Goal: Transaction & Acquisition: Purchase product/service

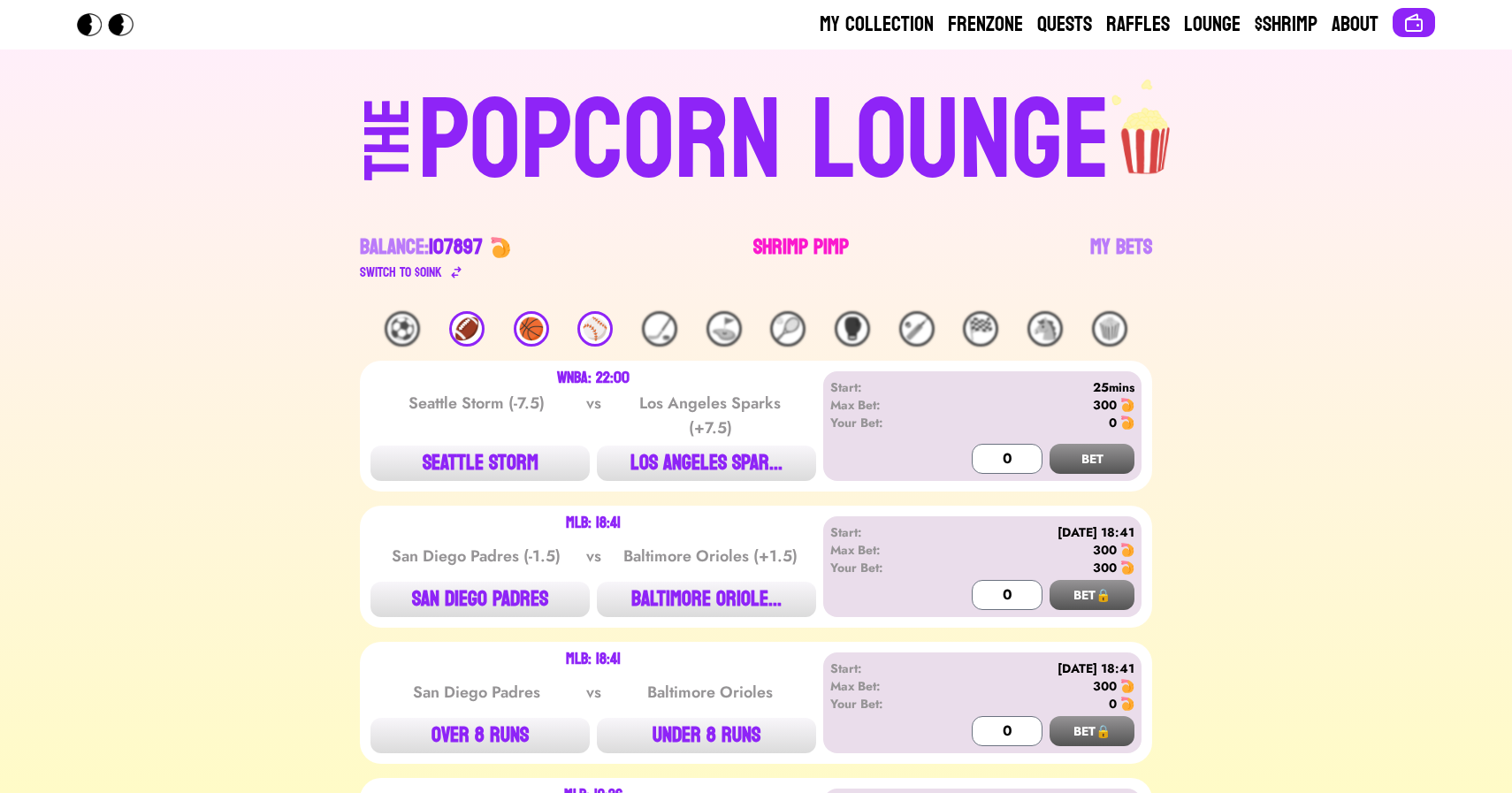
click at [793, 256] on link "Shrimp Pimp" at bounding box center [801, 258] width 95 height 50
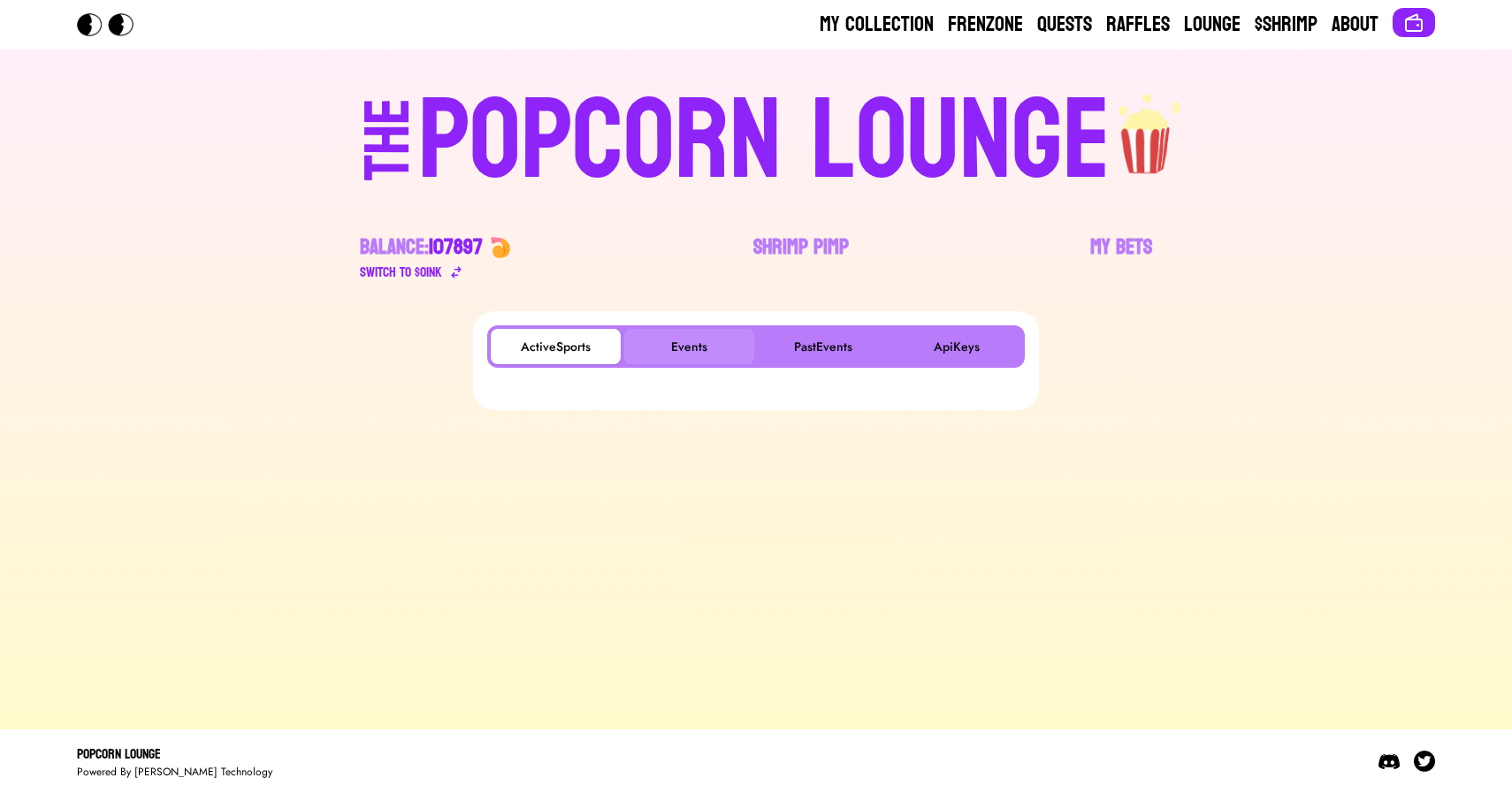
click at [693, 337] on button "Events" at bounding box center [689, 347] width 130 height 36
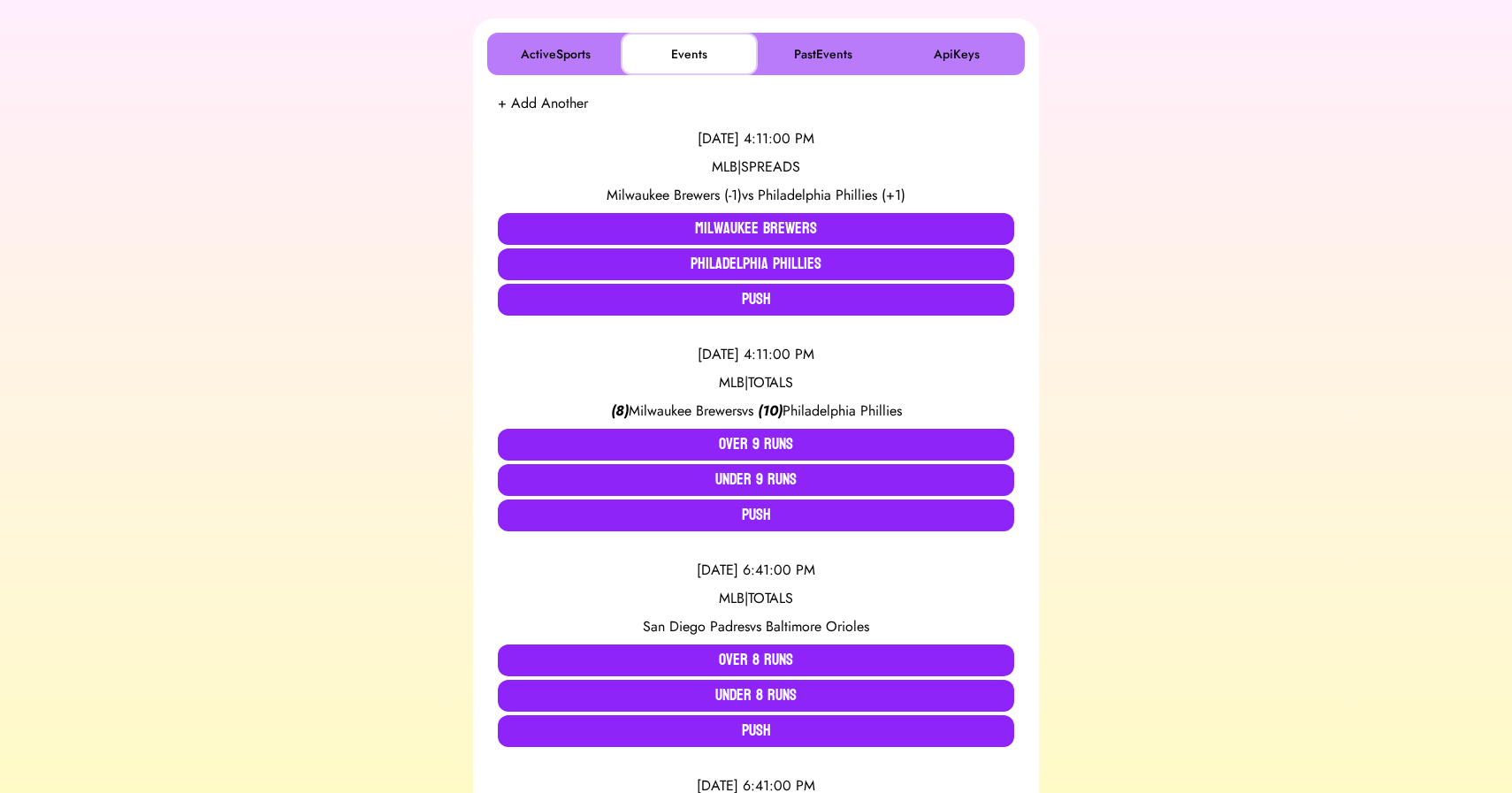
scroll to position [293, 0]
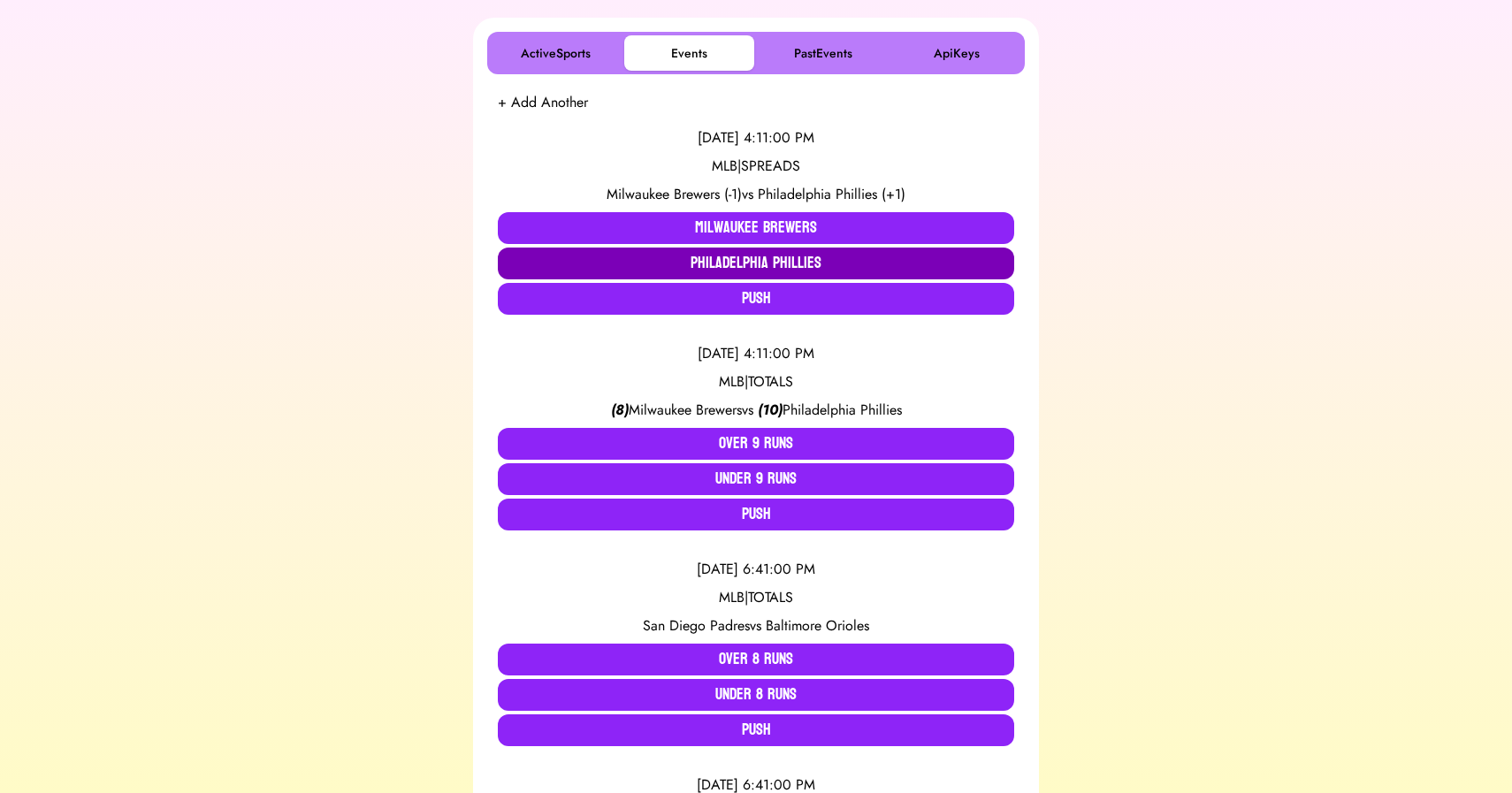
click at [797, 263] on button "Philadelphia Phillies" at bounding box center [756, 263] width 517 height 32
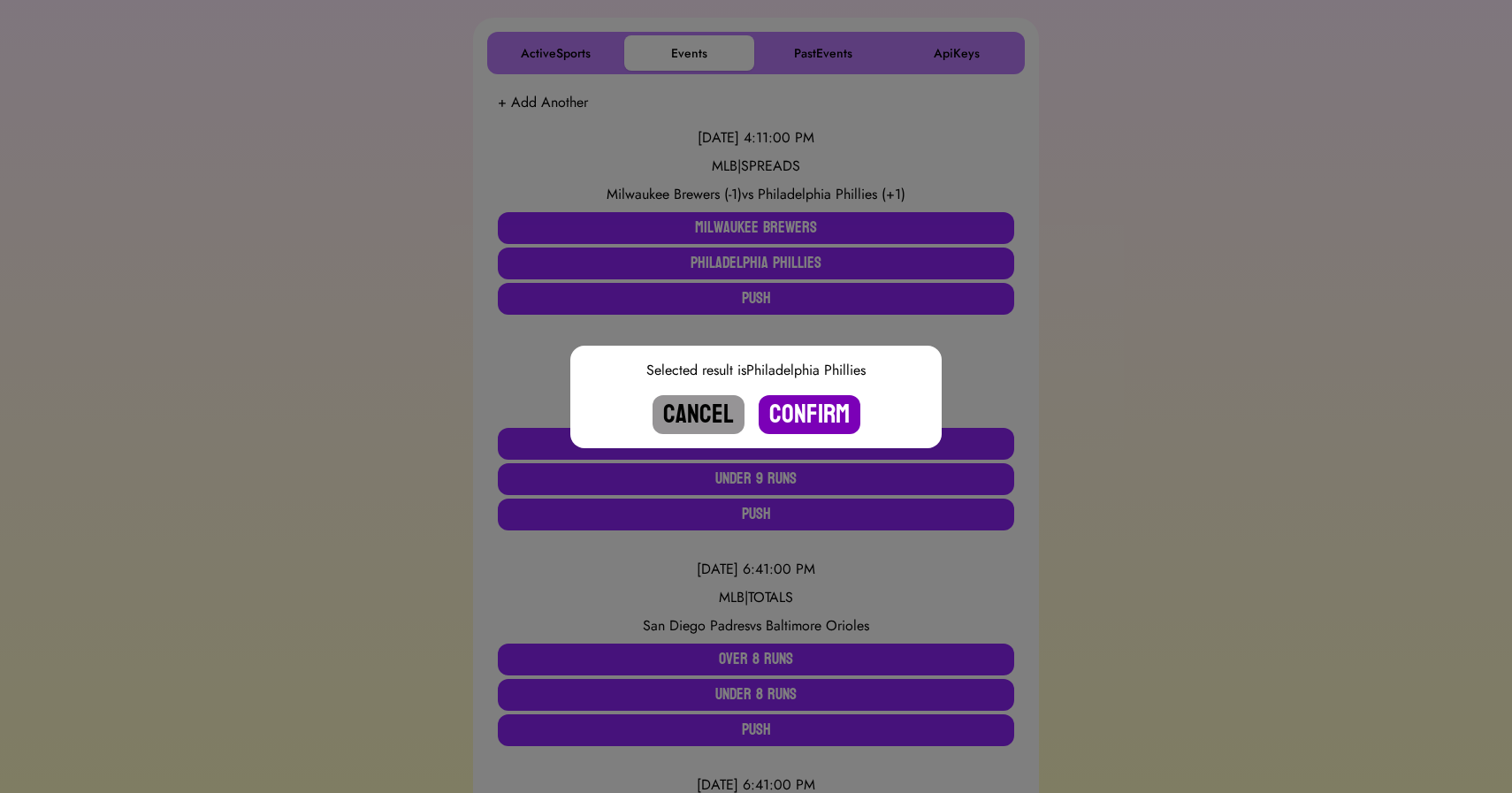
click at [799, 404] on button "Confirm" at bounding box center [809, 414] width 101 height 39
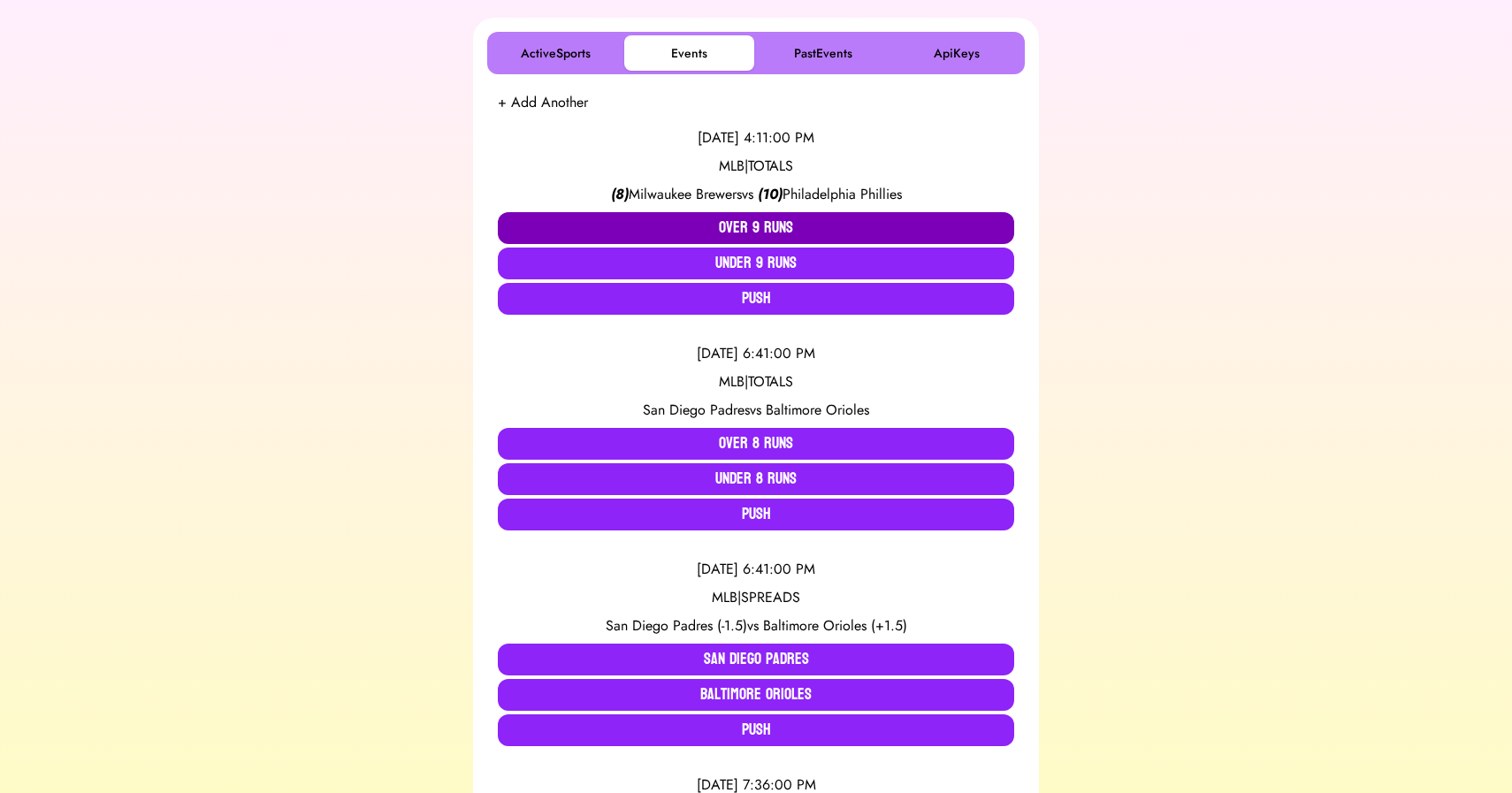
click at [740, 229] on button "Over 9 Runs" at bounding box center [756, 228] width 517 height 32
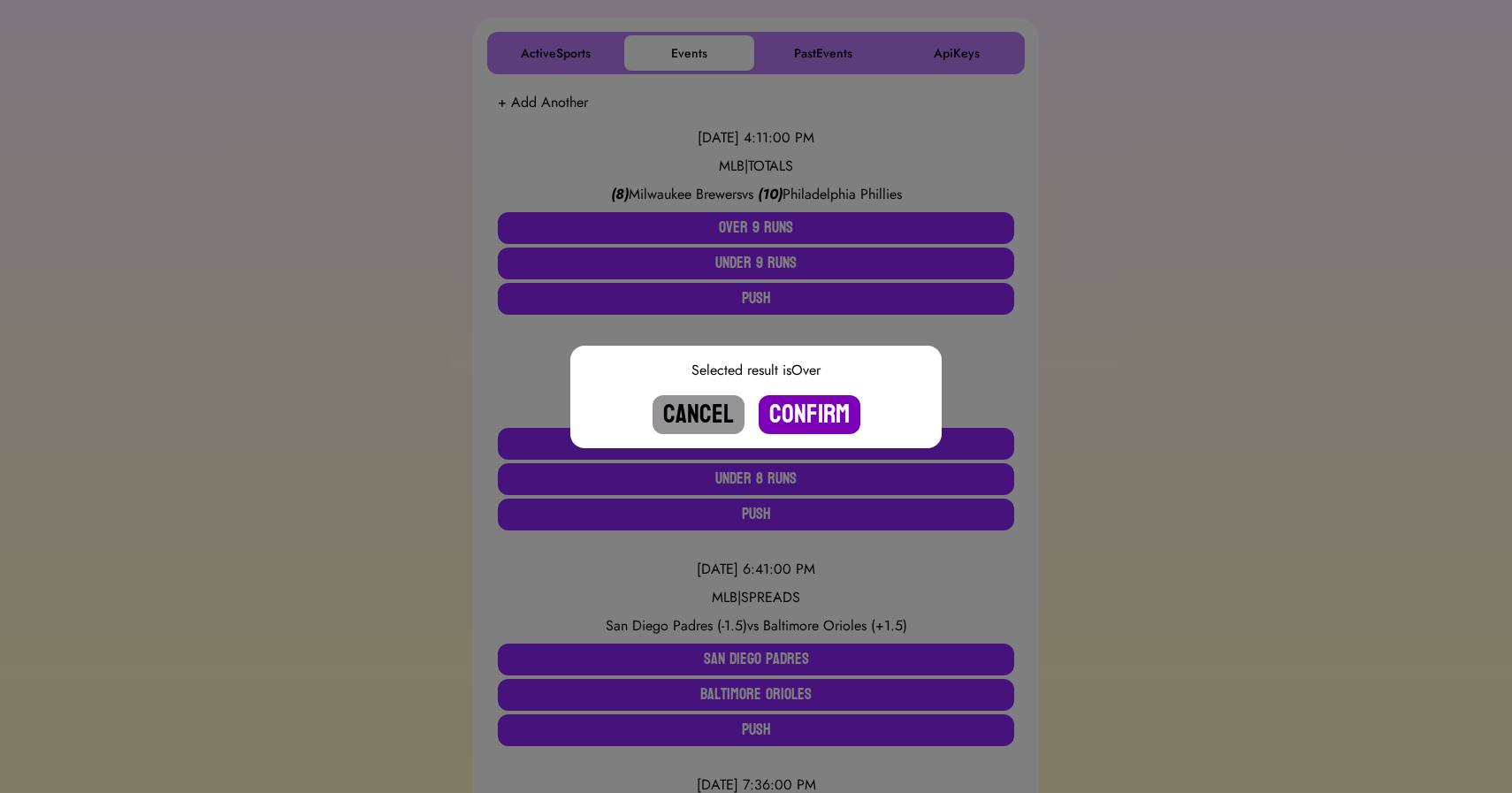
click at [794, 420] on button "Confirm" at bounding box center [809, 414] width 101 height 39
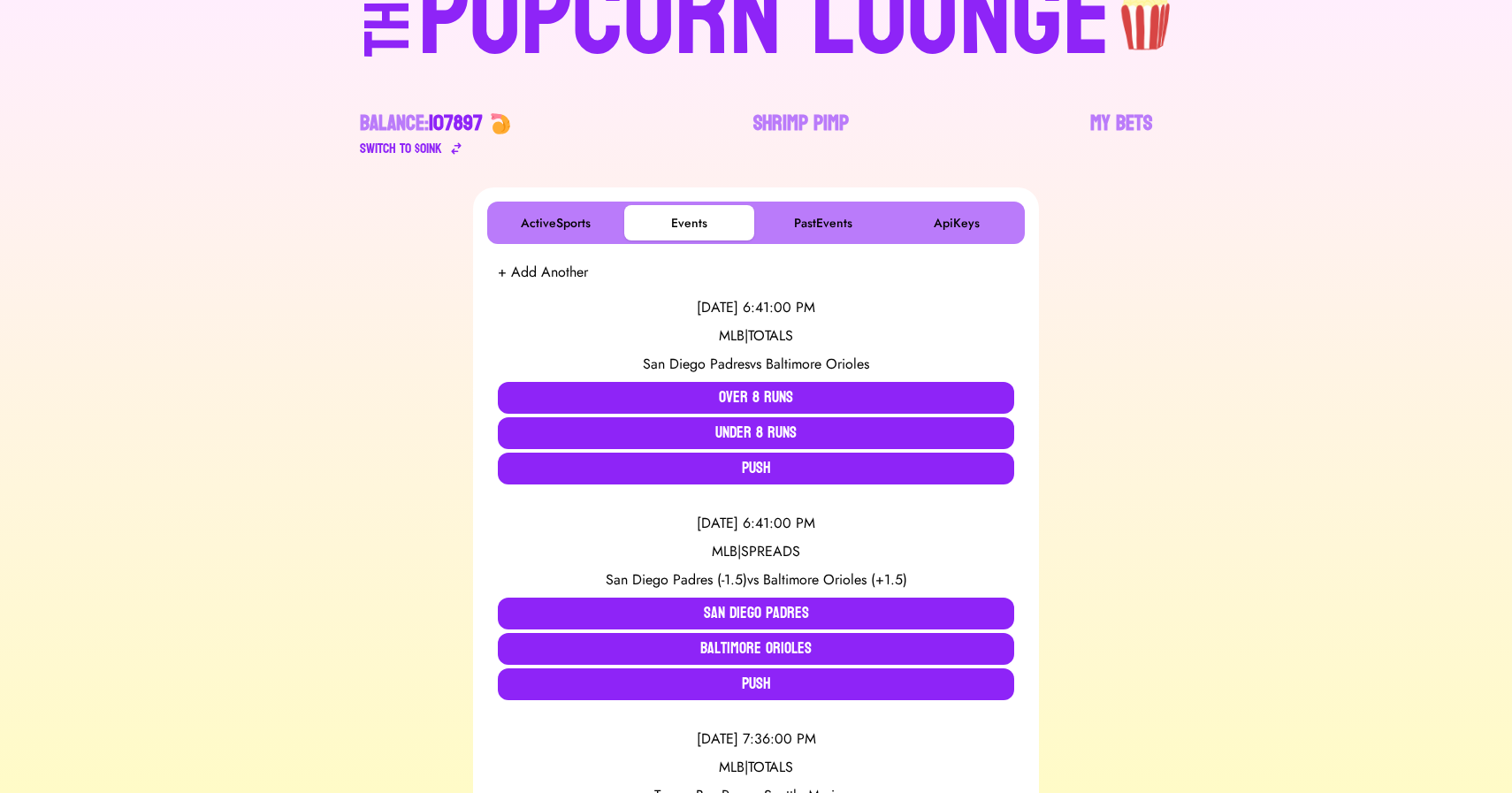
scroll to position [0, 0]
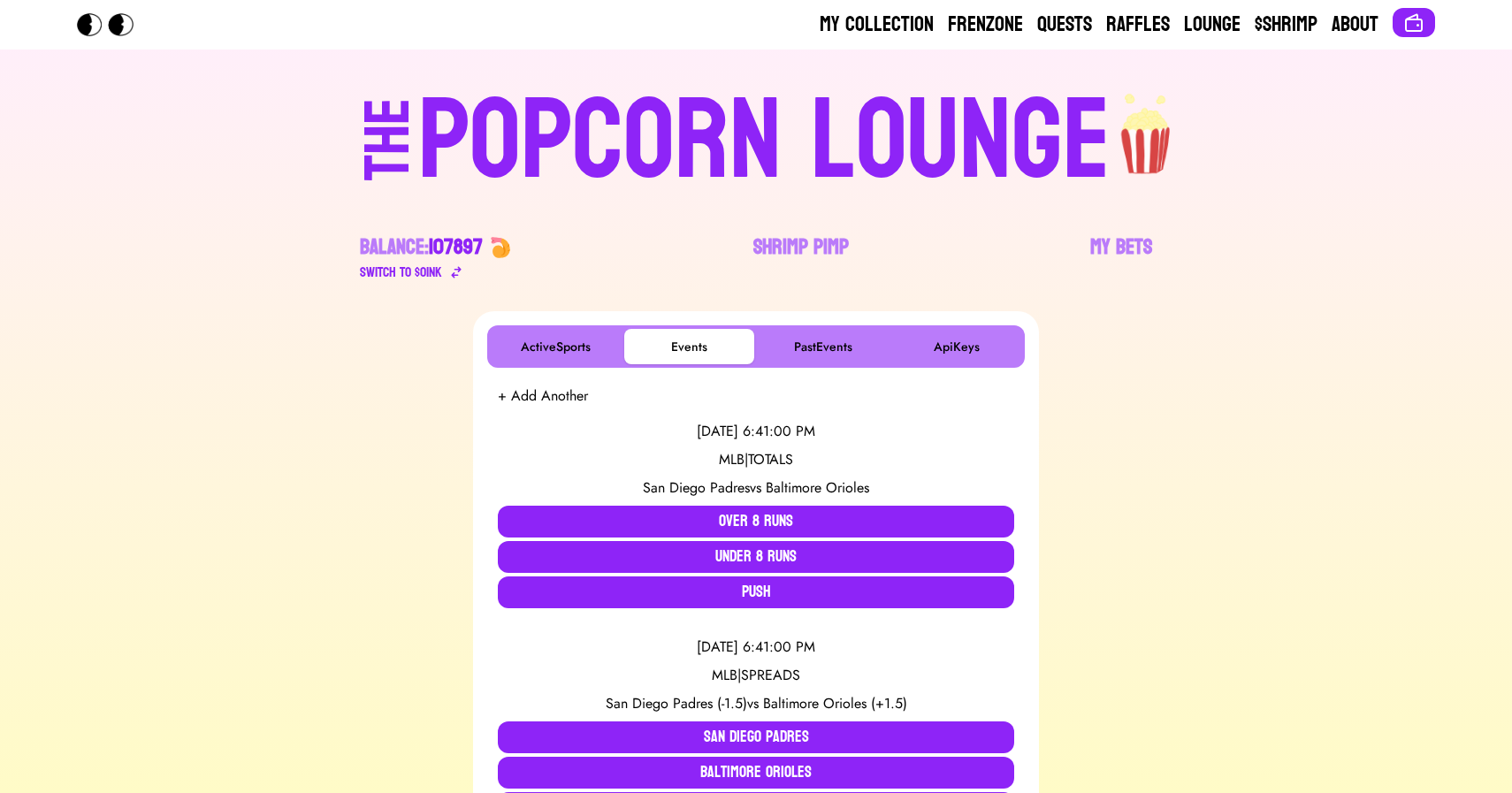
click at [732, 144] on div "POPCORN LOUNGE" at bounding box center [764, 141] width 693 height 113
